Goal: Information Seeking & Learning: Learn about a topic

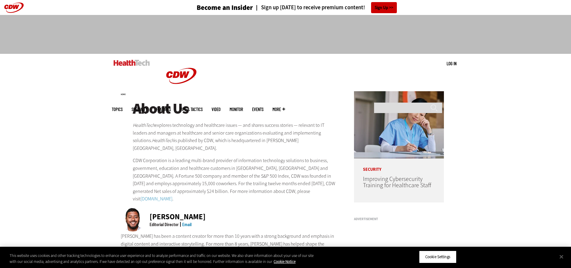
click at [285, 107] on span "More" at bounding box center [278, 109] width 13 height 4
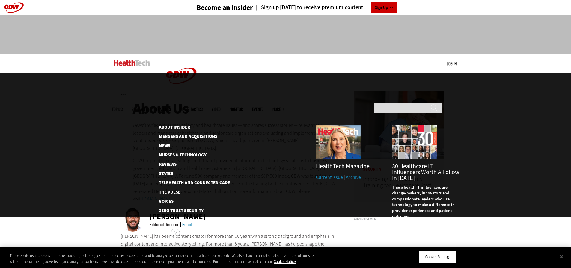
click at [417, 100] on div "Search ******" at bounding box center [407, 108] width 72 height 16
click at [413, 103] on input "Search" at bounding box center [408, 108] width 68 height 10
type input "**********"
click at [430, 104] on input "******" at bounding box center [433, 110] width 7 height 12
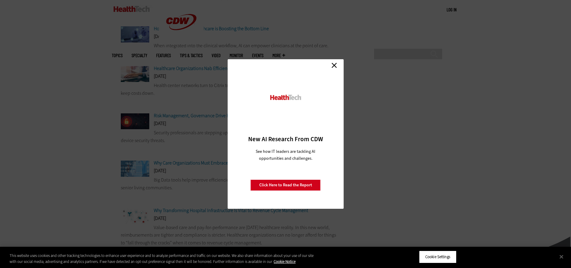
scroll to position [390, 0]
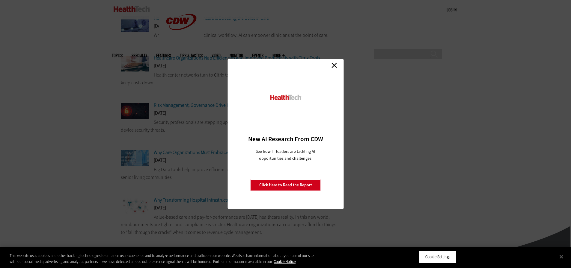
click at [336, 65] on link "Close" at bounding box center [334, 65] width 9 height 9
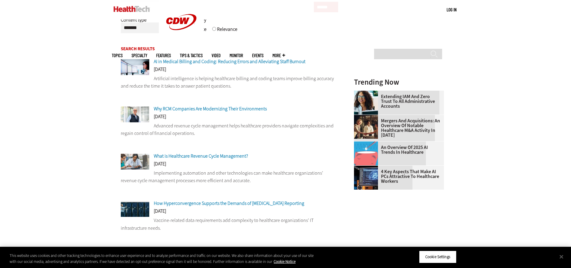
scroll to position [120, 0]
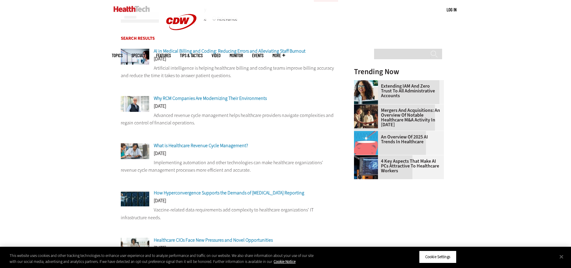
drag, startPoint x: 467, startPoint y: 180, endPoint x: 489, endPoint y: 186, distance: 22.8
drag, startPoint x: 489, startPoint y: 186, endPoint x: 381, endPoint y: 90, distance: 144.7
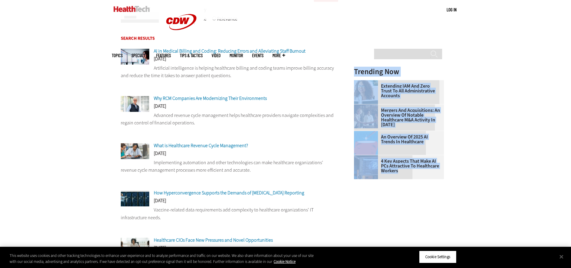
drag, startPoint x: 348, startPoint y: 68, endPoint x: 476, endPoint y: 182, distance: 171.5
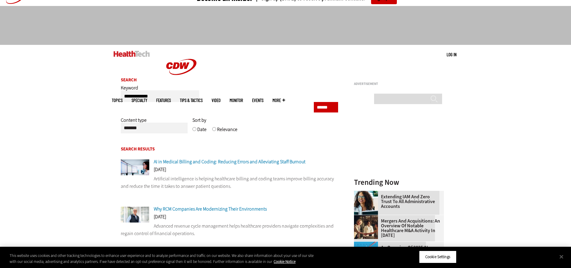
scroll to position [0, 0]
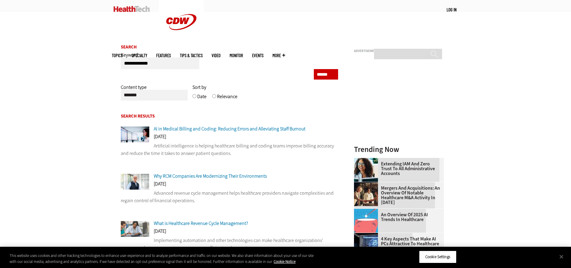
scroll to position [30, 0]
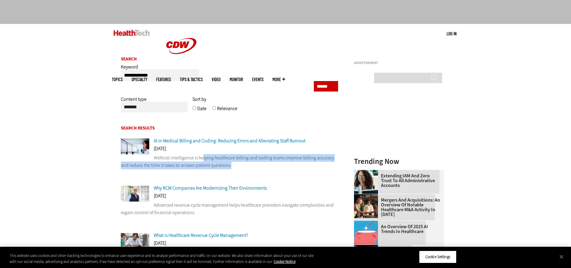
drag, startPoint x: 227, startPoint y: 164, endPoint x: 194, endPoint y: 156, distance: 34.2
click at [199, 156] on p "Artificial intelligence is helping healthcare billing and coding teams improve …" at bounding box center [230, 161] width 218 height 15
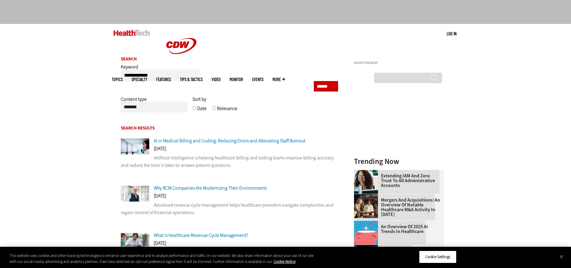
click at [190, 156] on p "Artificial intelligence is helping healthcare billing and coding teams improve …" at bounding box center [230, 161] width 218 height 15
click at [205, 143] on span "AI in Medical Billing and Coding: Reducing Errors and Alleviating Staff Burnout" at bounding box center [230, 141] width 152 height 6
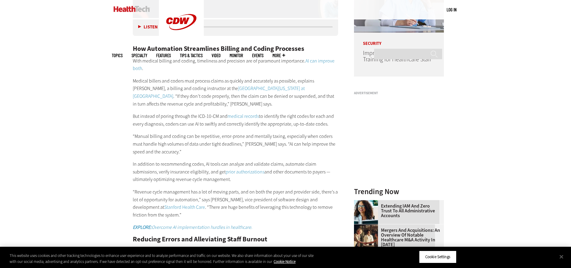
scroll to position [568, 0]
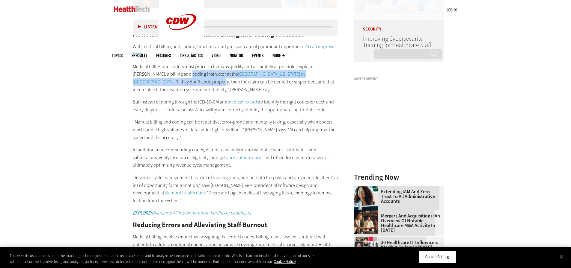
drag, startPoint x: 173, startPoint y: 78, endPoint x: 146, endPoint y: 82, distance: 27.2
click at [146, 82] on p "Medical billers and coders must process claims as quickly and accurately as pos…" at bounding box center [236, 78] width 206 height 31
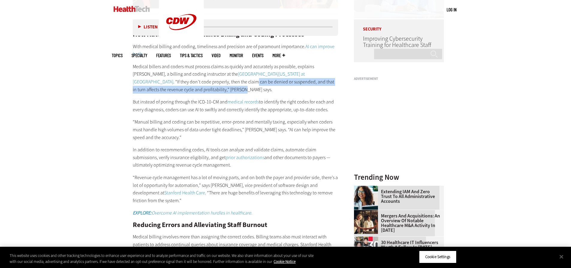
drag, startPoint x: 177, startPoint y: 82, endPoint x: 173, endPoint y: 89, distance: 8.0
click at [173, 89] on p "Medical billers and coders must process claims as quickly and accurately as pos…" at bounding box center [236, 78] width 206 height 31
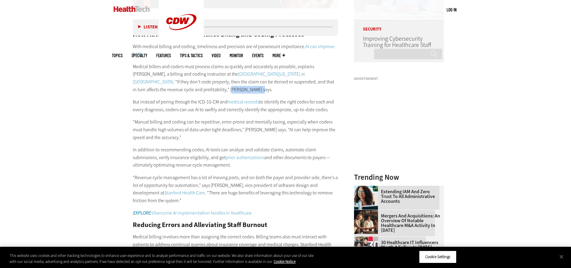
drag, startPoint x: 197, startPoint y: 89, endPoint x: 135, endPoint y: 78, distance: 63.1
click at [143, 82] on p "Medical billers and coders must process claims as quickly and accurately as pos…" at bounding box center [236, 78] width 206 height 31
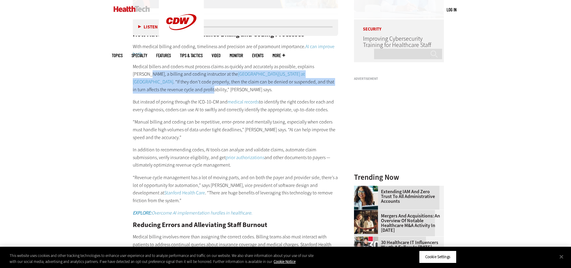
drag, startPoint x: 135, startPoint y: 78, endPoint x: 187, endPoint y: 105, distance: 58.5
click at [183, 103] on div "How Automation Streamlines Billing and Coding Processes With medical billing an…" at bounding box center [236, 233] width 206 height 428
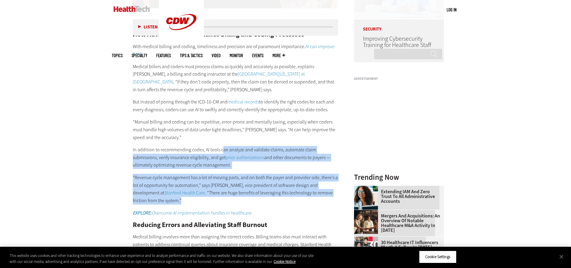
drag, startPoint x: 218, startPoint y: 142, endPoint x: 270, endPoint y: 219, distance: 93.3
click at [262, 204] on div "How Automation Streamlines Billing and Coding Processes With medical billing an…" at bounding box center [236, 233] width 206 height 428
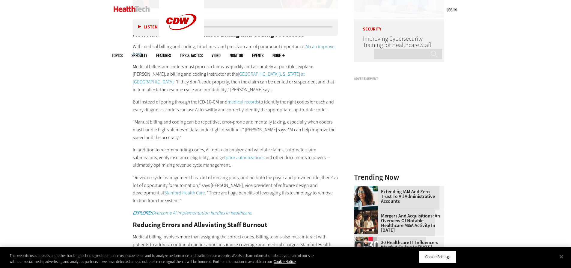
click at [289, 216] on p "EXPLORE: Overcome AI implementation hurdles in healthcare." at bounding box center [236, 213] width 206 height 8
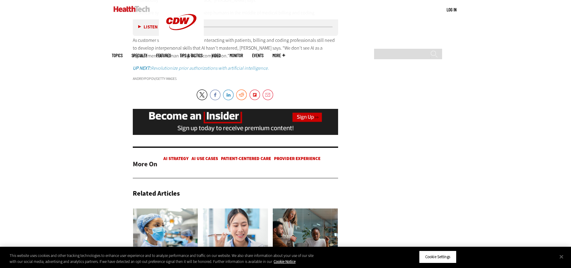
scroll to position [987, 0]
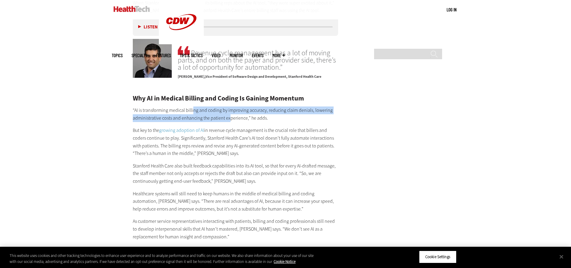
drag, startPoint x: 228, startPoint y: 115, endPoint x: 165, endPoint y: 106, distance: 64.4
click at [176, 108] on p "“AI is transforming medical billing and coding by improving accuracy, reducing …" at bounding box center [236, 114] width 206 height 15
drag, startPoint x: 161, startPoint y: 106, endPoint x: 186, endPoint y: 118, distance: 27.9
click at [166, 118] on div "Why AI in Medical Billing and Coding Is Gaining Momentum “AI is transforming me…" at bounding box center [236, 174] width 206 height 158
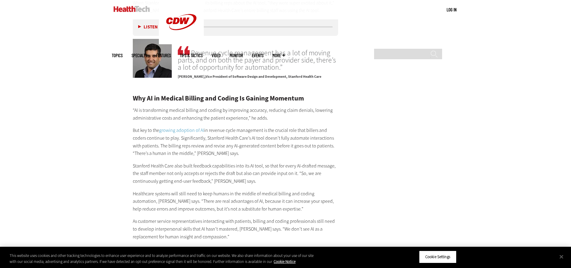
click at [191, 119] on p "“AI is transforming medical billing and coding by improving accuracy, reducing …" at bounding box center [236, 114] width 206 height 15
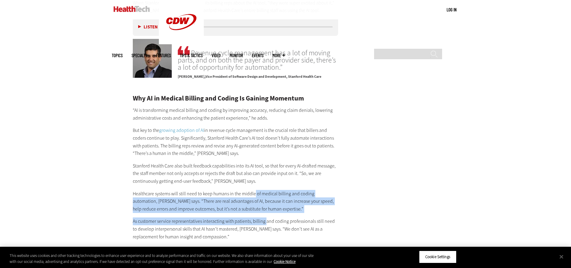
drag, startPoint x: 264, startPoint y: 217, endPoint x: 250, endPoint y: 180, distance: 39.2
click at [253, 188] on div "Why AI in Medical Billing and Coding Is Gaining Momentum “AI is transforming me…" at bounding box center [236, 174] width 206 height 158
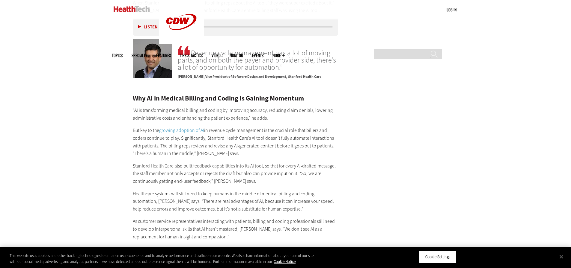
drag, startPoint x: 250, startPoint y: 180, endPoint x: 279, endPoint y: 205, distance: 38.1
click at [270, 201] on div "Why AI in Medical Billing and Coding Is Gaining Momentum “AI is transforming me…" at bounding box center [236, 174] width 206 height 158
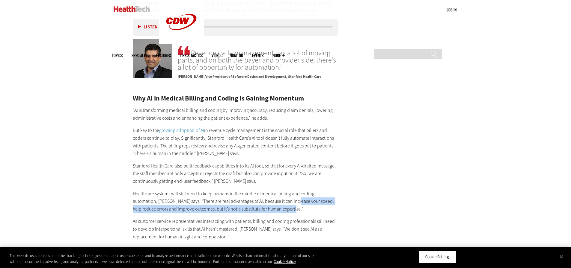
drag, startPoint x: 283, startPoint y: 206, endPoint x: 261, endPoint y: 197, distance: 23.3
click at [261, 197] on p "Healthcare systems will still need to keep humans in the middle of medical bill…" at bounding box center [236, 201] width 206 height 23
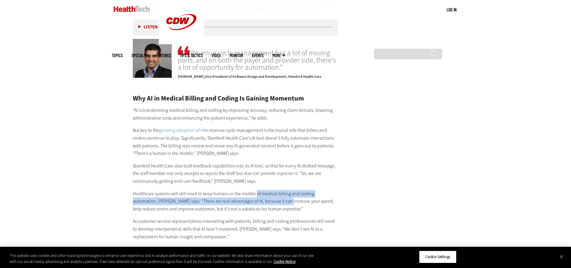
drag, startPoint x: 255, startPoint y: 193, endPoint x: 266, endPoint y: 209, distance: 19.5
click at [263, 206] on p "Healthcare systems will still need to keep humans in the middle of medical bill…" at bounding box center [236, 201] width 206 height 23
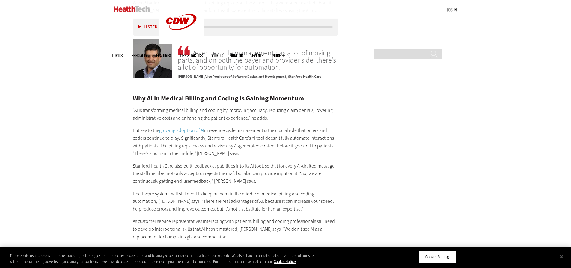
drag, startPoint x: 269, startPoint y: 212, endPoint x: 251, endPoint y: 187, distance: 31.1
click at [255, 193] on p "Healthcare systems will still need to keep humans in the middle of medical bill…" at bounding box center [236, 201] width 206 height 23
drag, startPoint x: 256, startPoint y: 190, endPoint x: 266, endPoint y: 203, distance: 16.6
click at [261, 196] on div "Why AI in Medical Billing and Coding Is Gaining Momentum “AI is transforming me…" at bounding box center [236, 174] width 206 height 158
click at [262, 200] on p "Healthcare systems will still need to keep humans in the middle of medical bill…" at bounding box center [236, 201] width 206 height 23
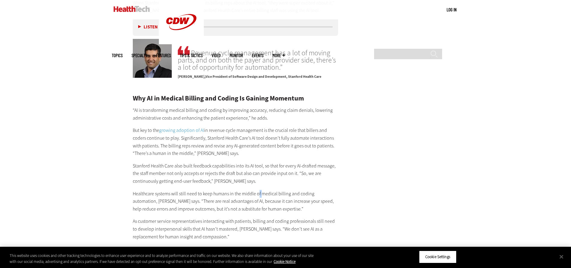
drag, startPoint x: 260, startPoint y: 197, endPoint x: 263, endPoint y: 203, distance: 6.3
click at [263, 201] on p "Healthcare systems will still need to keep humans in the middle of medical bill…" at bounding box center [236, 201] width 206 height 23
drag, startPoint x: 266, startPoint y: 206, endPoint x: 257, endPoint y: 197, distance: 13.8
click at [260, 200] on p "Healthcare systems will still need to keep humans in the middle of medical bill…" at bounding box center [236, 201] width 206 height 23
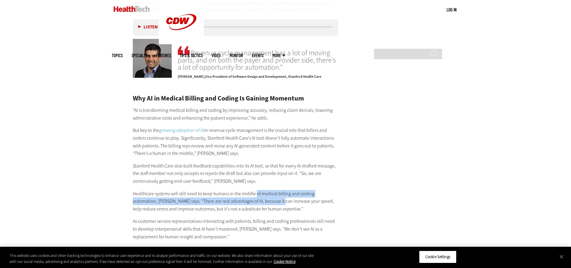
drag, startPoint x: 256, startPoint y: 198, endPoint x: 255, endPoint y: 203, distance: 5.5
click at [255, 203] on p "Healthcare systems will still need to keep humans in the middle of medical bill…" at bounding box center [236, 201] width 206 height 23
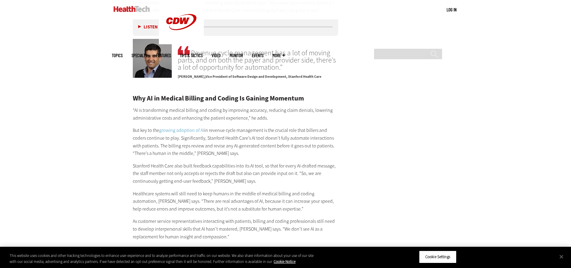
drag, startPoint x: 257, startPoint y: 208, endPoint x: 249, endPoint y: 196, distance: 14.0
click at [252, 199] on p "Healthcare systems will still need to keep humans in the middle of medical bill…" at bounding box center [236, 201] width 206 height 23
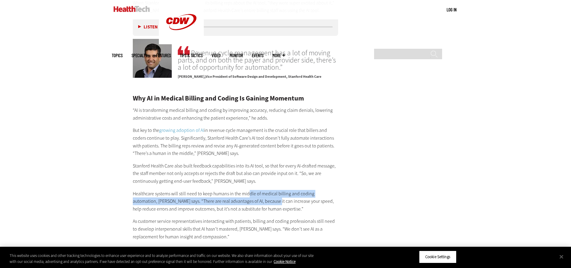
drag, startPoint x: 248, startPoint y: 199, endPoint x: 248, endPoint y: 203, distance: 4.5
click at [248, 202] on p "Healthcare systems will still need to keep humans in the middle of medical bill…" at bounding box center [236, 201] width 206 height 23
click at [243, 198] on p "Healthcare systems will still need to keep humans in the middle of medical bill…" at bounding box center [236, 201] width 206 height 23
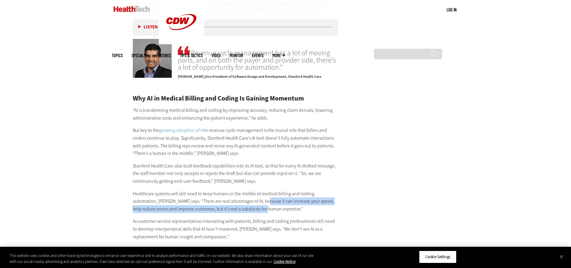
drag, startPoint x: 239, startPoint y: 199, endPoint x: 259, endPoint y: 209, distance: 21.6
click at [243, 209] on p "Healthcare systems will still need to keep humans in the middle of medical bill…" at bounding box center [236, 201] width 206 height 23
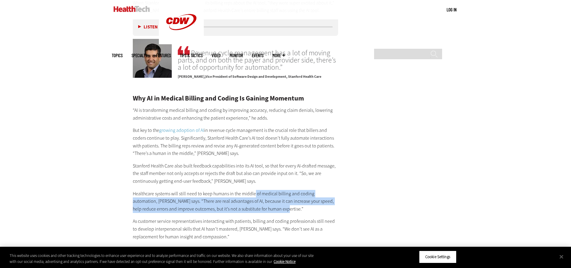
drag, startPoint x: 259, startPoint y: 209, endPoint x: 250, endPoint y: 194, distance: 17.8
click at [251, 194] on p "Healthcare systems will still need to keep humans in the middle of medical bill…" at bounding box center [236, 201] width 206 height 23
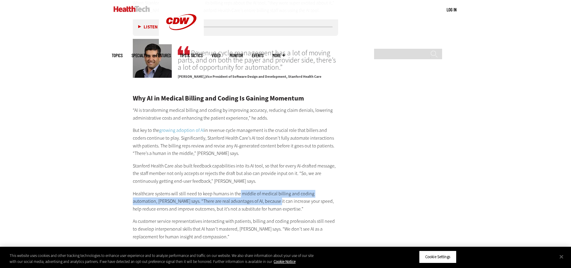
drag, startPoint x: 240, startPoint y: 191, endPoint x: 276, endPoint y: 214, distance: 43.0
click at [267, 212] on p "Healthcare systems will still need to keep humans in the middle of medical bill…" at bounding box center [236, 201] width 206 height 23
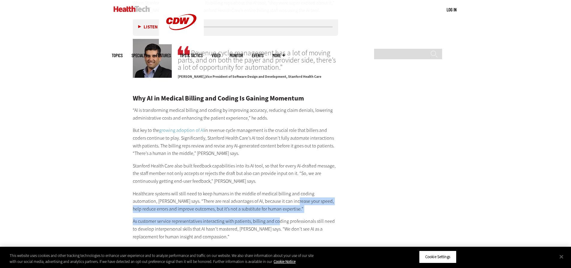
drag, startPoint x: 277, startPoint y: 215, endPoint x: 248, endPoint y: 175, distance: 49.3
click at [259, 186] on div "Why AI in Medical Billing and Coding Is Gaining Momentum “AI is transforming me…" at bounding box center [236, 174] width 206 height 158
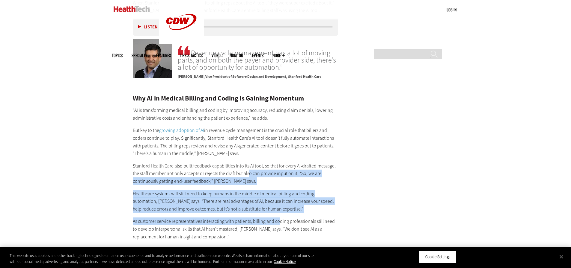
drag, startPoint x: 251, startPoint y: 181, endPoint x: 289, endPoint y: 229, distance: 61.3
click at [283, 224] on div "Why AI in Medical Billing and Coding Is Gaining Momentum “AI is transforming me…" at bounding box center [236, 174] width 206 height 158
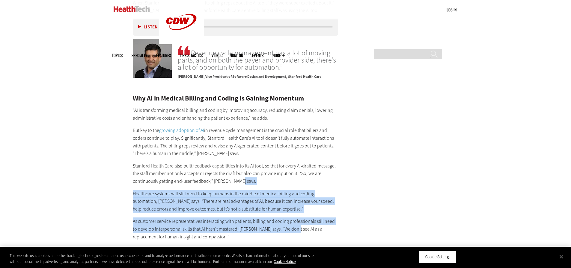
drag, startPoint x: 289, startPoint y: 229, endPoint x: 246, endPoint y: 156, distance: 84.9
click at [256, 176] on div "Why AI in Medical Billing and Coding Is Gaining Momentum “AI is transforming me…" at bounding box center [236, 174] width 206 height 158
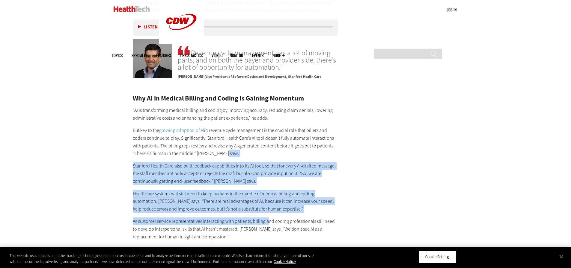
drag, startPoint x: 260, startPoint y: 186, endPoint x: 267, endPoint y: 214, distance: 28.4
click at [267, 214] on div "Why AI in Medical Billing and Coding Is Gaining Momentum “AI is transforming me…" at bounding box center [236, 174] width 206 height 158
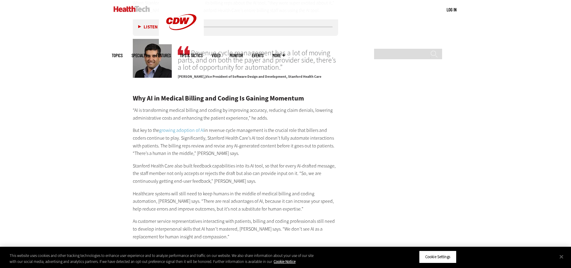
click at [292, 230] on p "As customer service representatives interacting with patients, billing and codi…" at bounding box center [236, 229] width 206 height 23
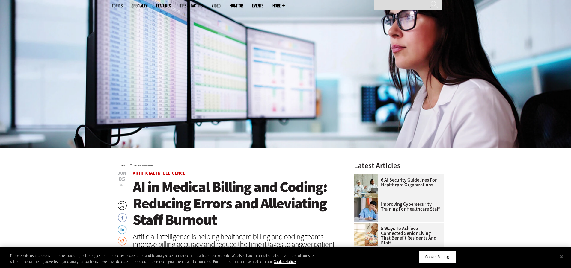
scroll to position [0, 0]
